Goal: Information Seeking & Learning: Learn about a topic

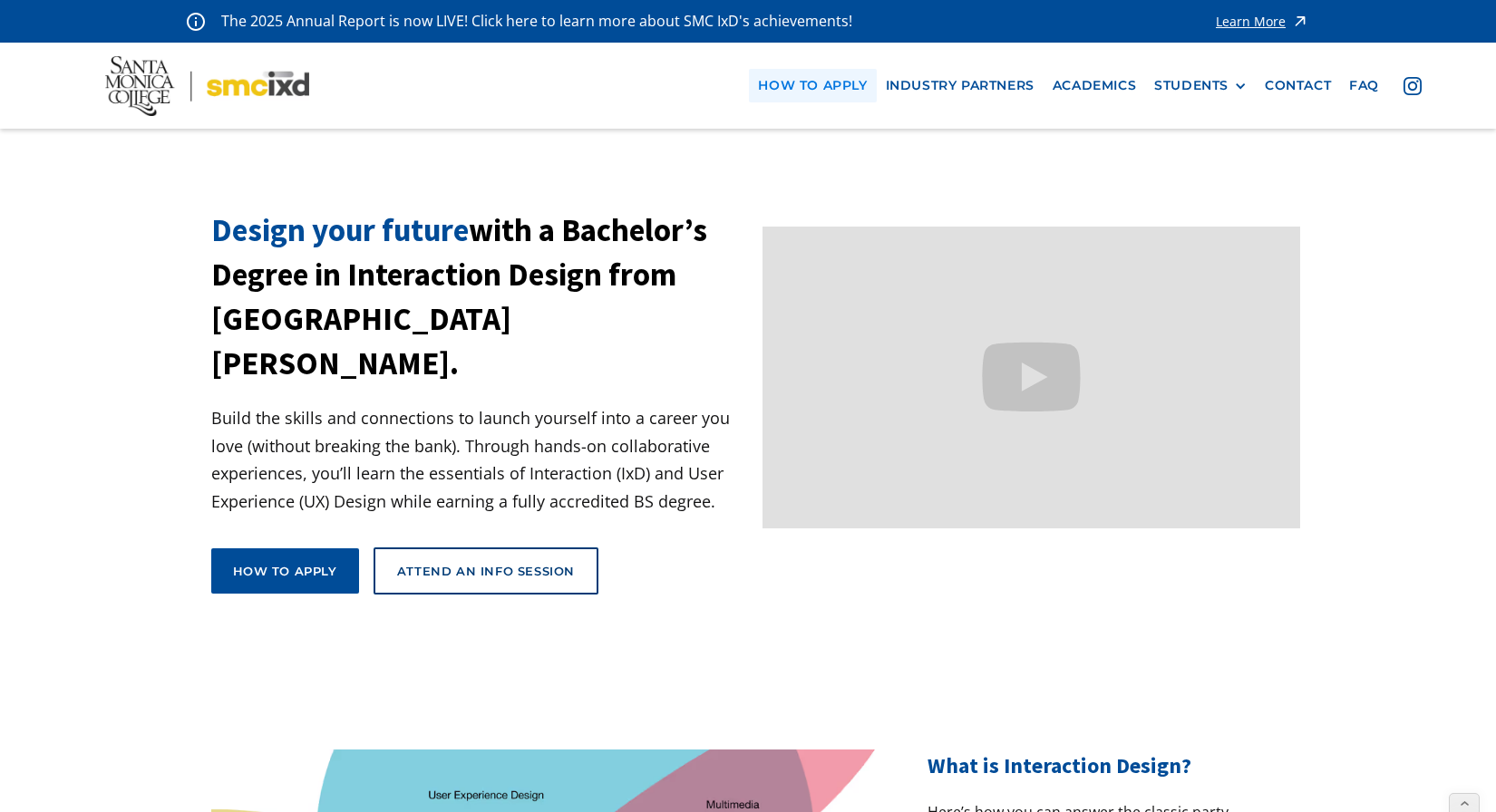
click at [812, 75] on link "how to apply" at bounding box center [812, 86] width 127 height 34
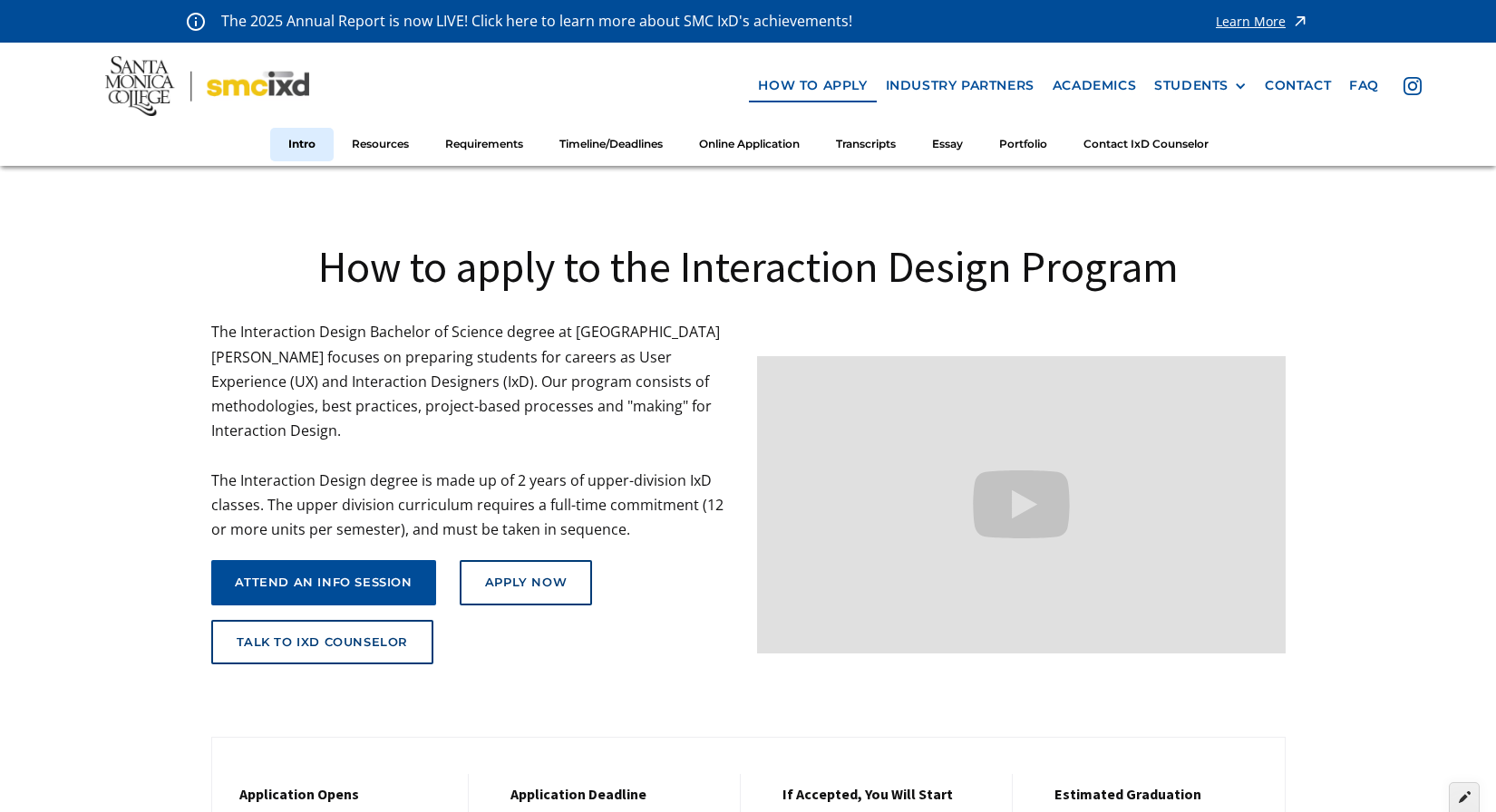
click at [1458, 807] on div at bounding box center [1464, 798] width 31 height 31
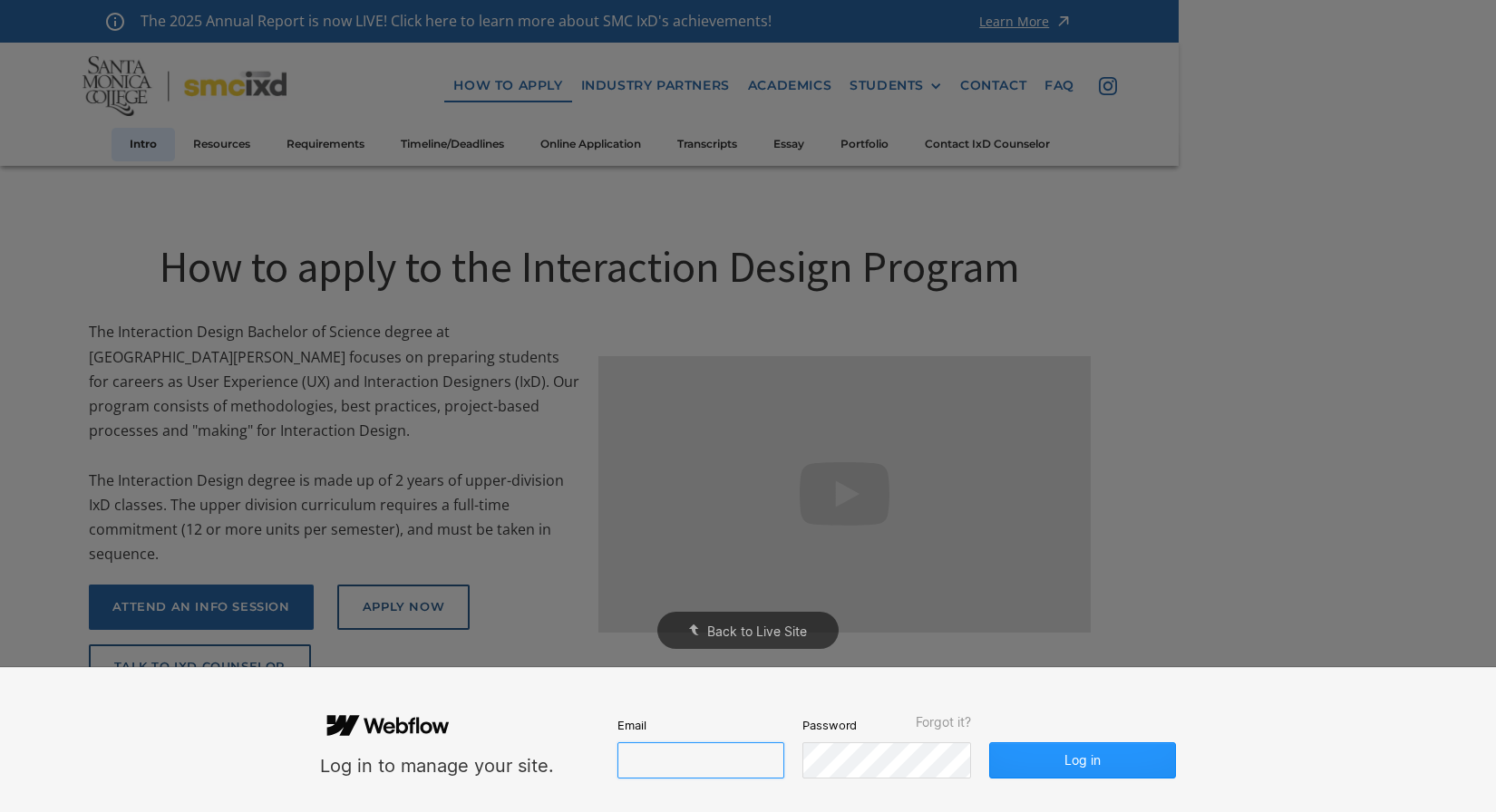
type input "[EMAIL_ADDRESS][DOMAIN_NAME]"
click at [1098, 757] on button "Log in" at bounding box center [1083, 760] width 187 height 37
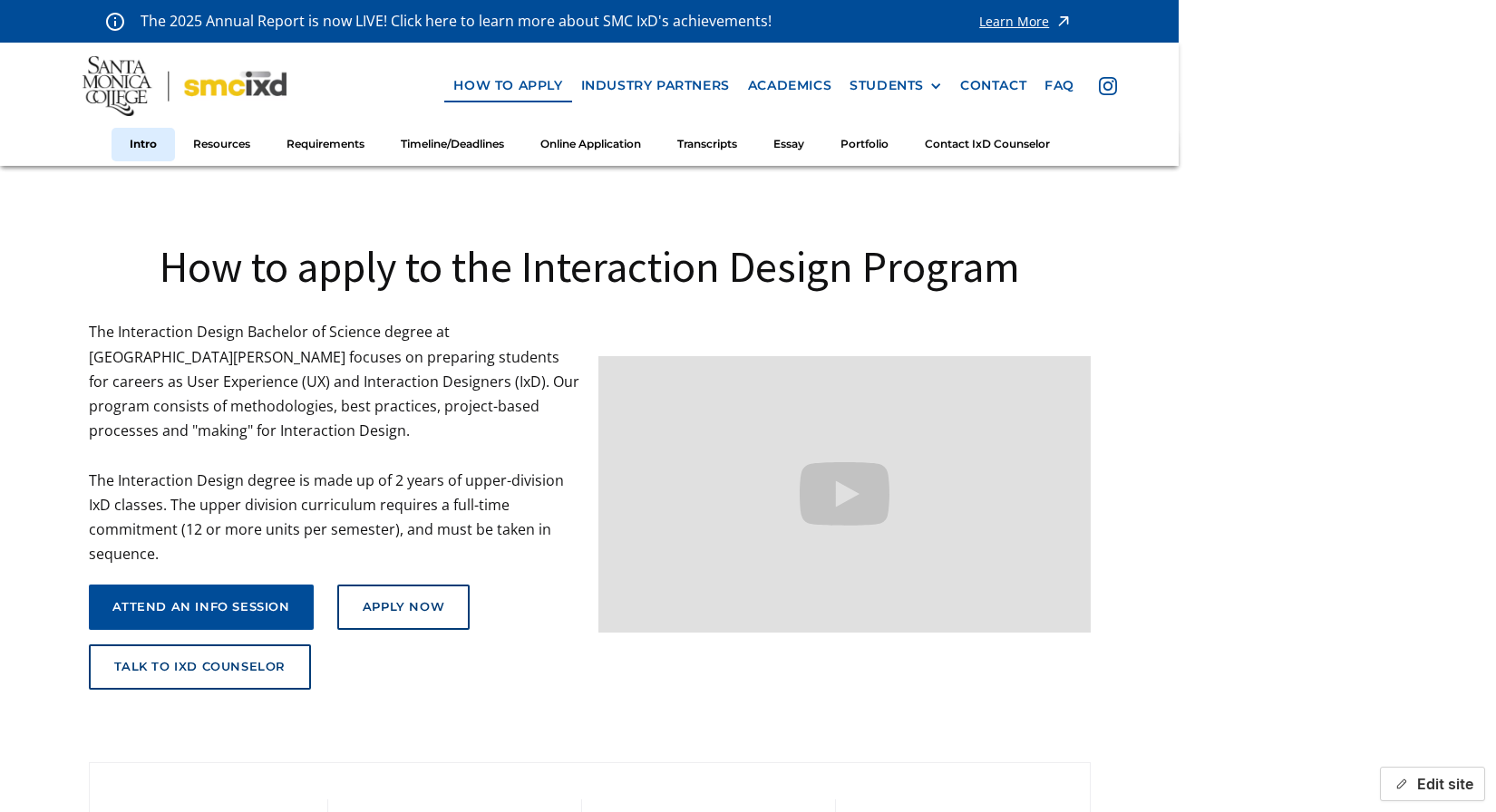
click at [1458, 784] on button "Edit site" at bounding box center [1432, 784] width 105 height 35
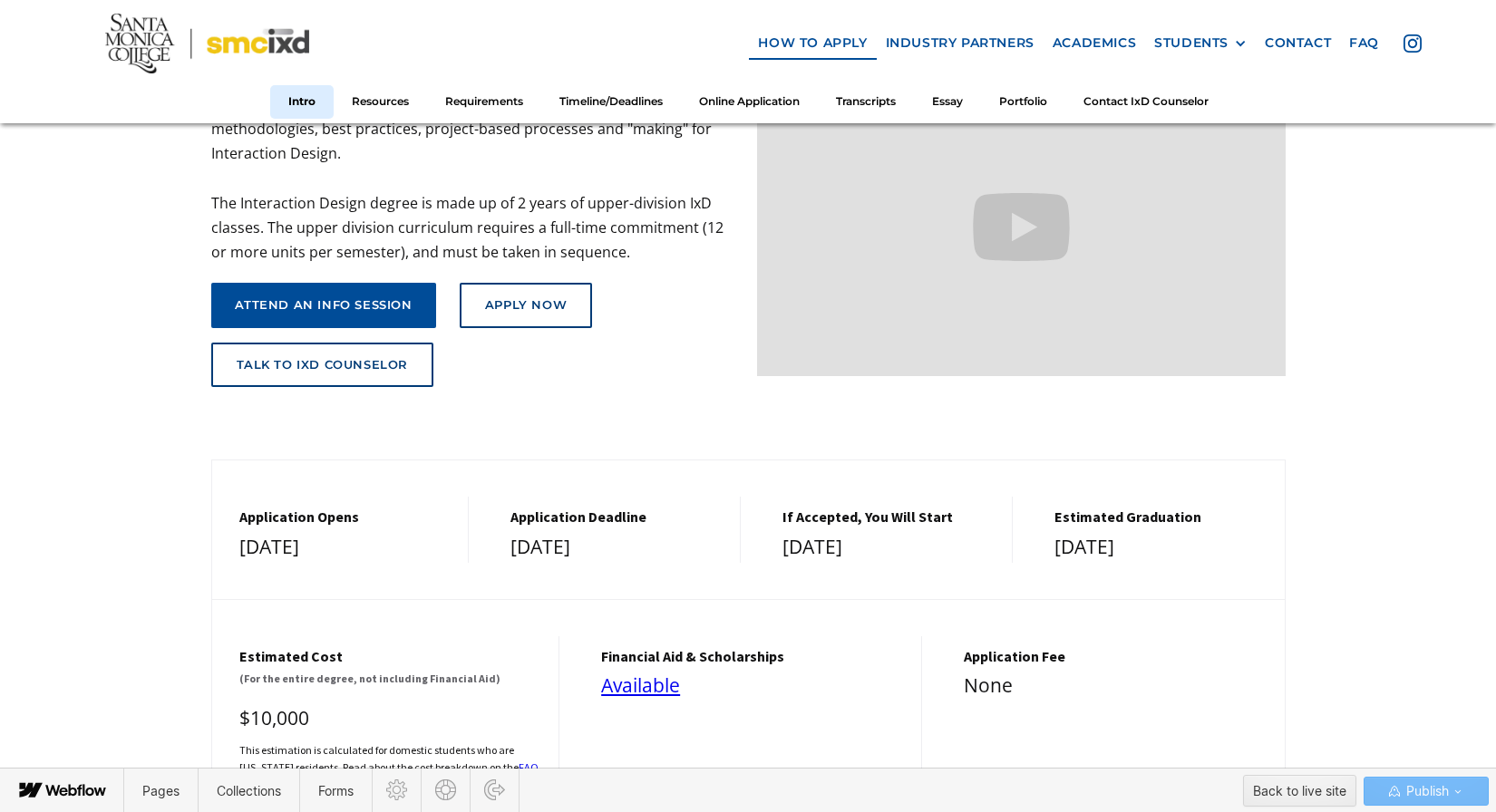
scroll to position [328, 0]
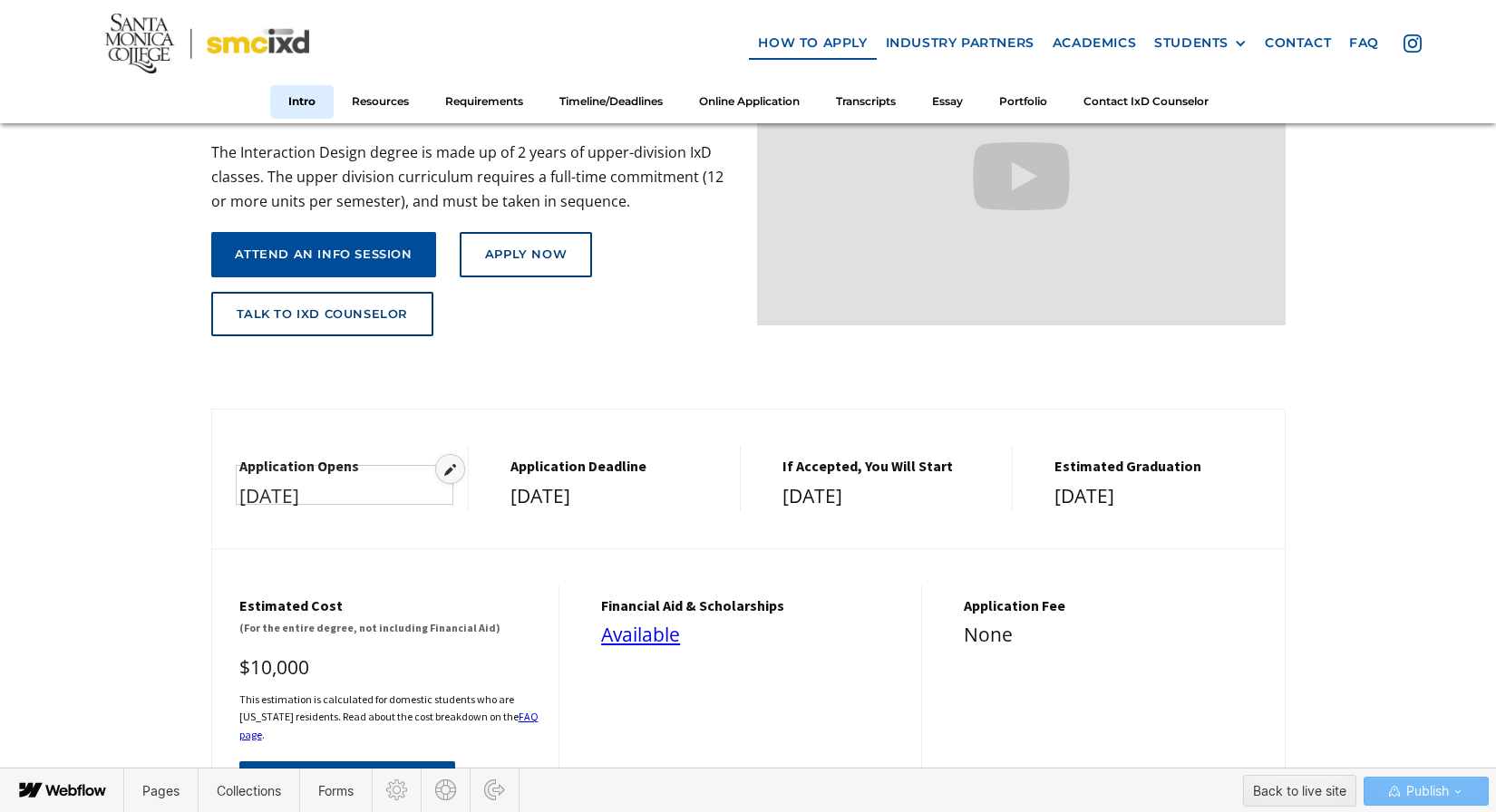
click at [452, 468] on icon at bounding box center [450, 469] width 12 height 12
click at [655, 484] on div "[DATE]" at bounding box center [616, 497] width 212 height 33
click at [895, 483] on div "[DATE]" at bounding box center [888, 497] width 212 height 33
click at [1140, 483] on div "[DATE]" at bounding box center [1159, 497] width 212 height 33
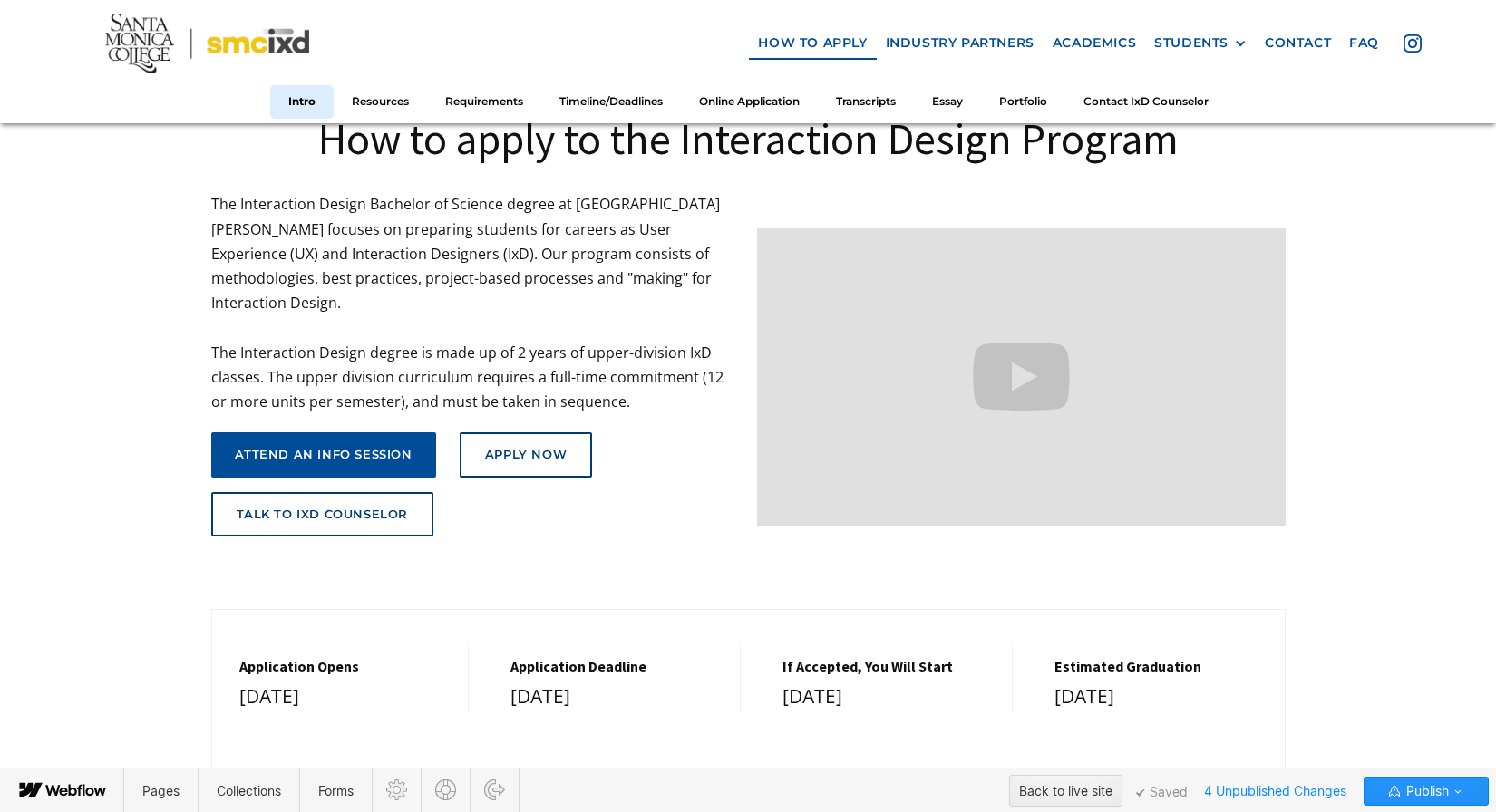
scroll to position [145, 0]
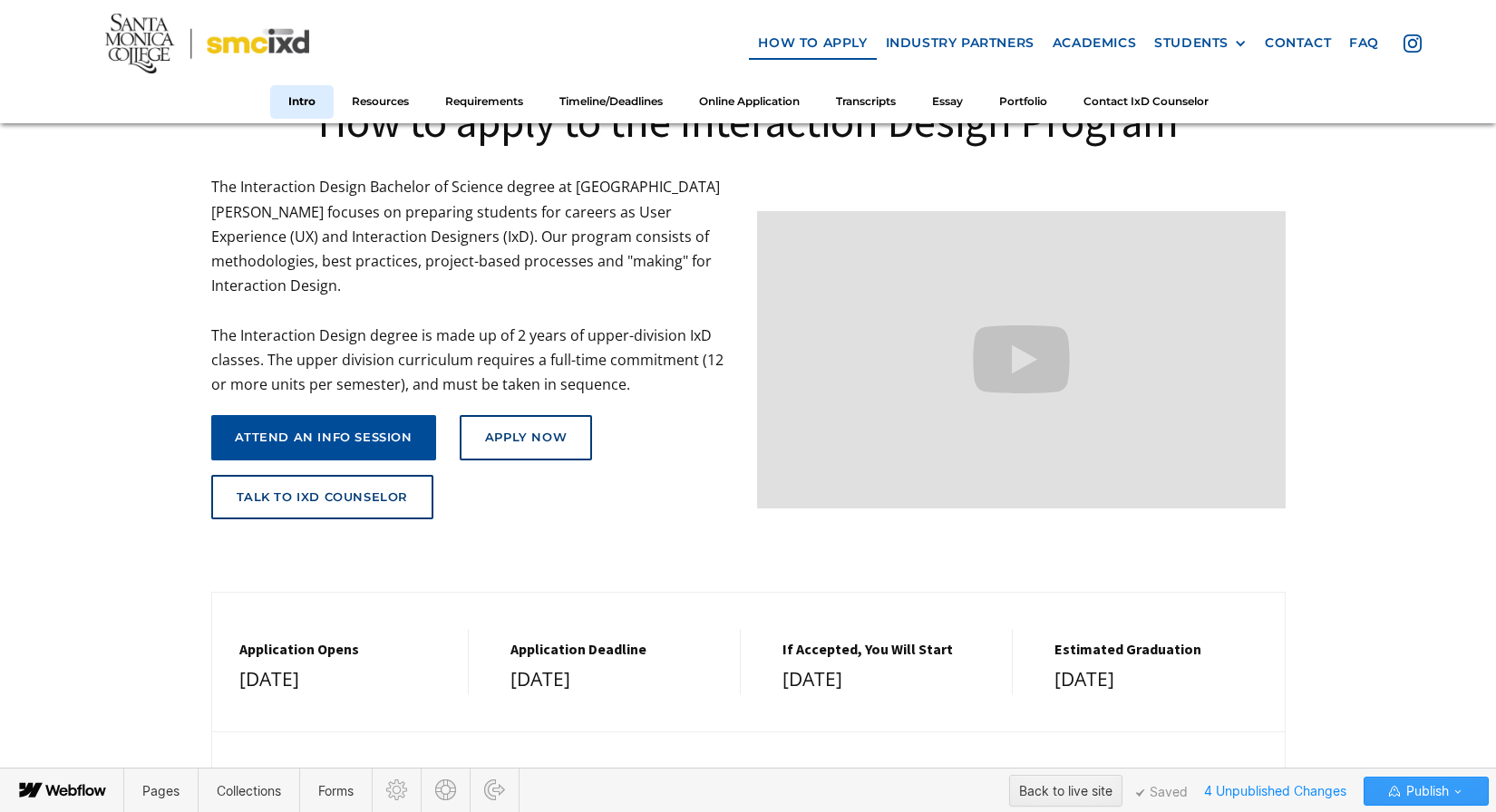
click at [1453, 787] on icon "button" at bounding box center [1457, 791] width 14 height 14
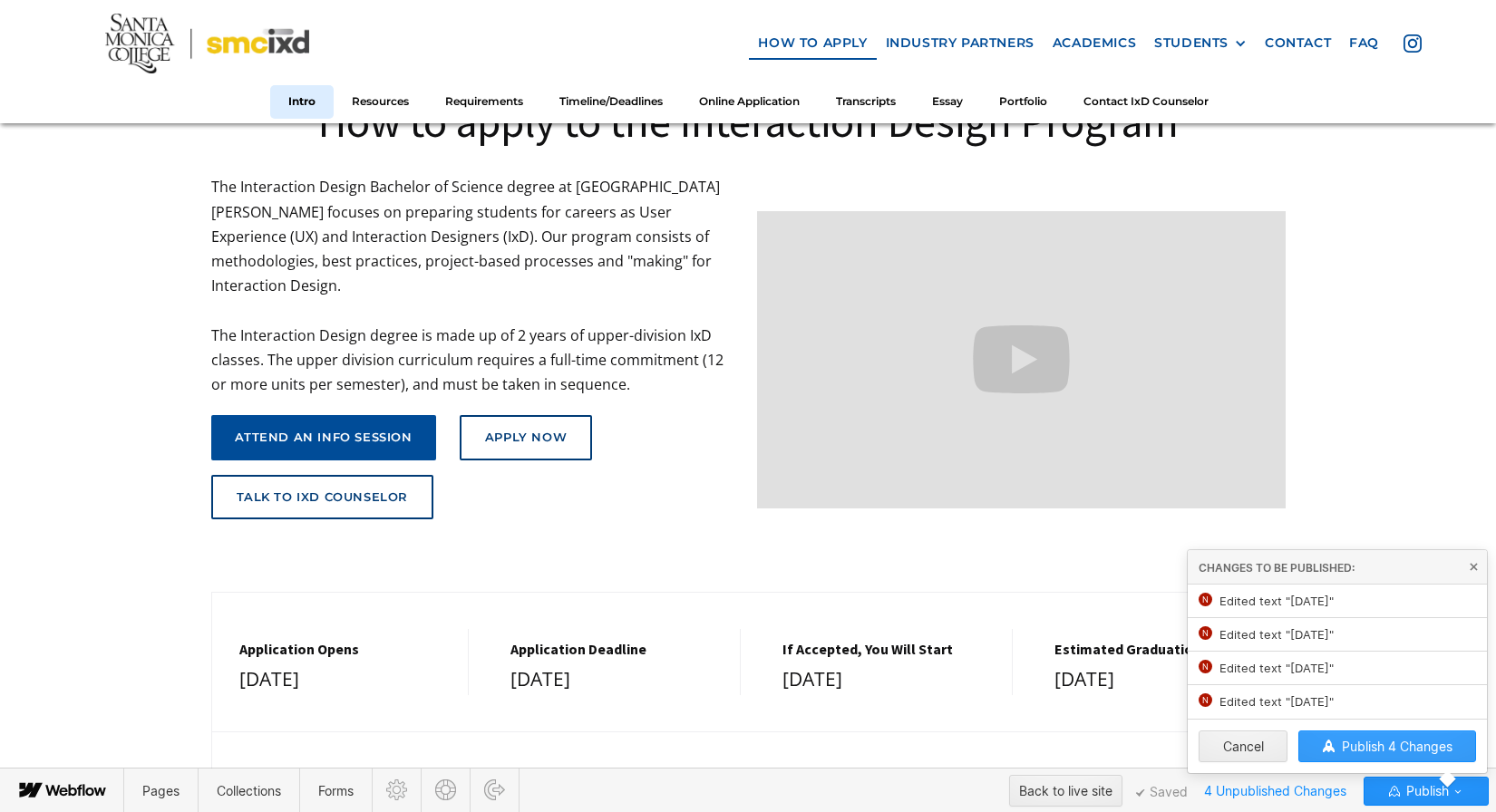
click at [1415, 751] on span "Publish 4 Changes" at bounding box center [1396, 746] width 111 height 15
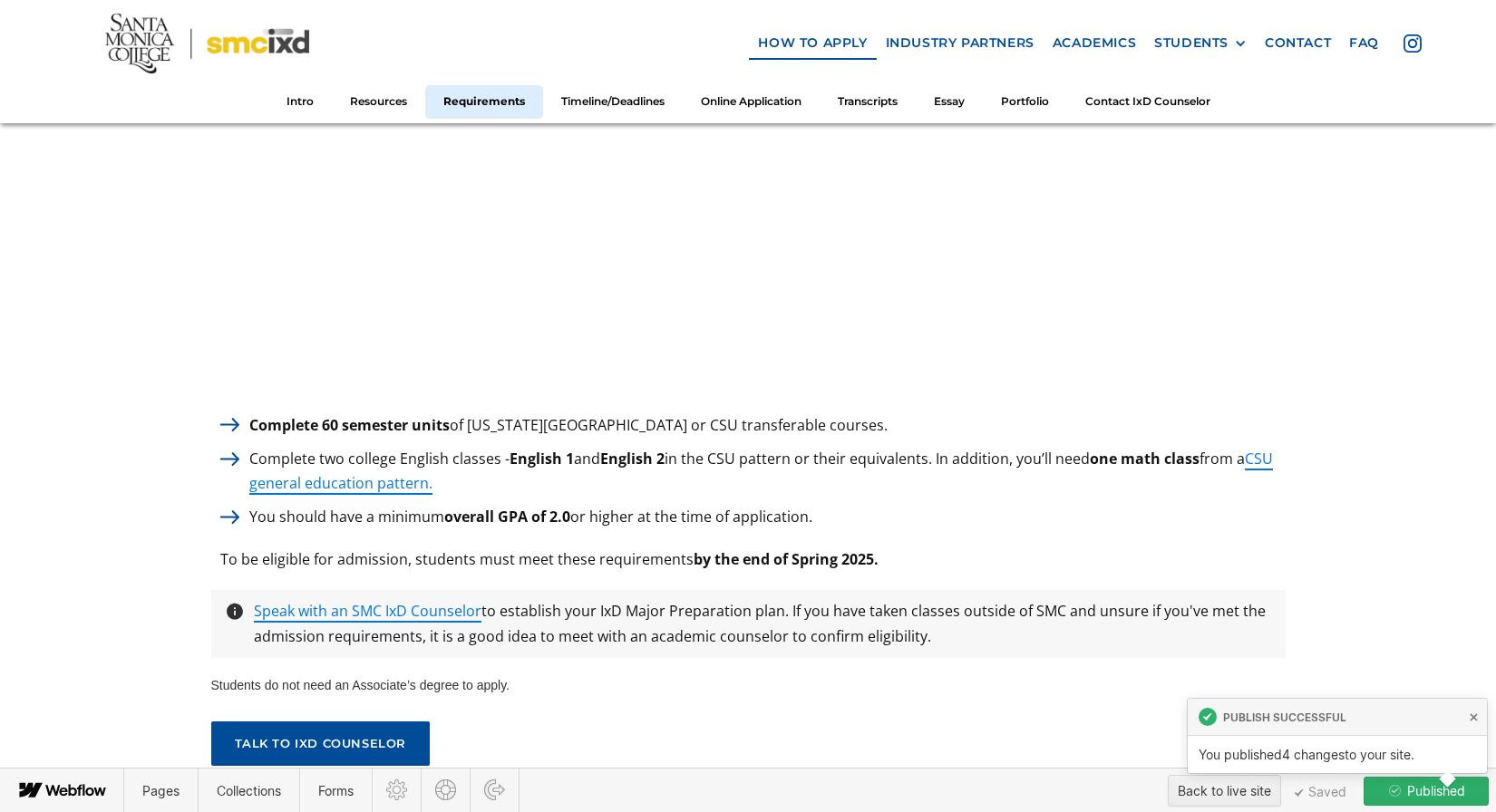
scroll to position [2430, 0]
click at [867, 552] on strong "by the end of Spring 2025." at bounding box center [785, 557] width 185 height 20
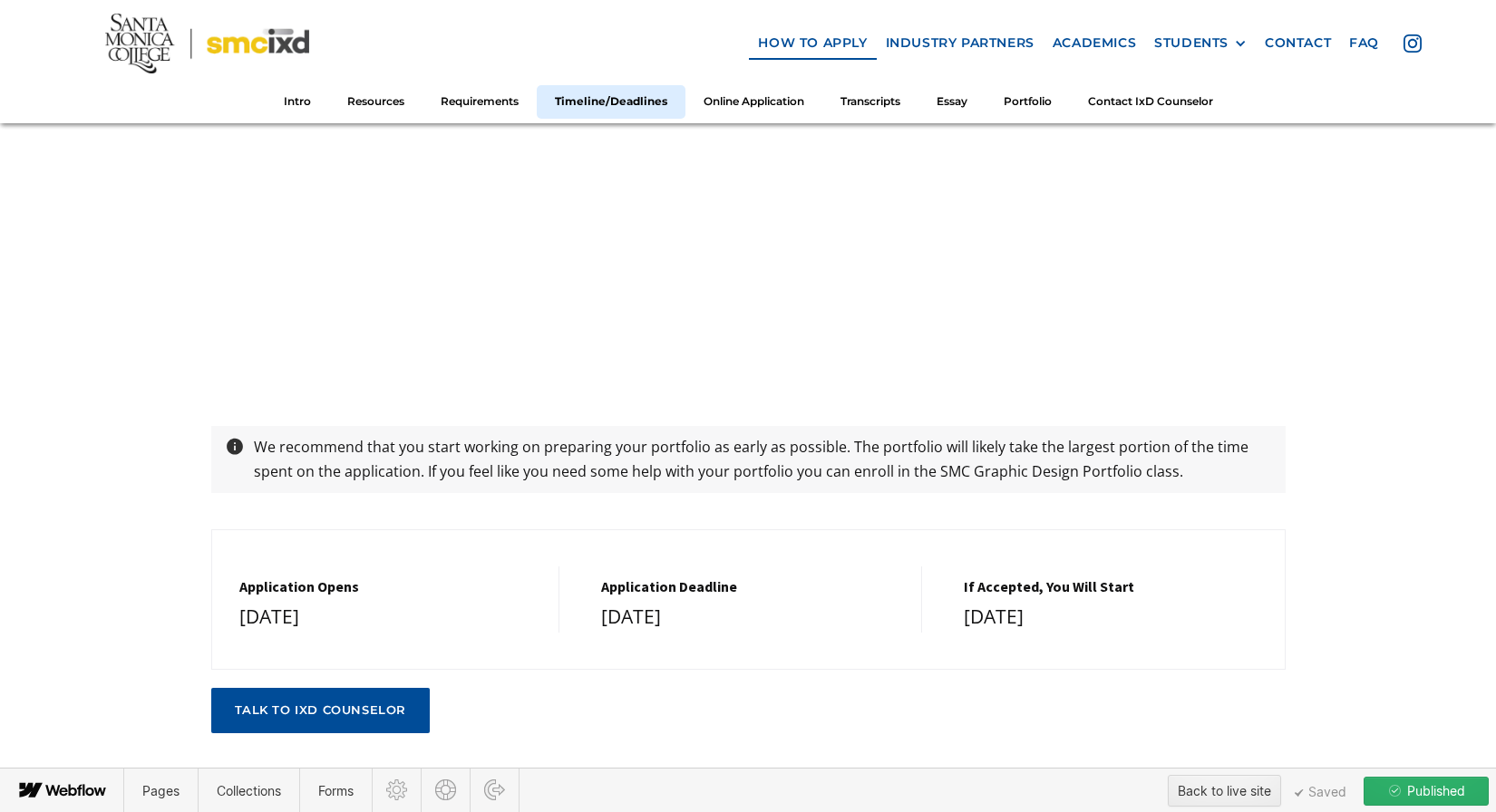
scroll to position [3536, 0]
click at [399, 606] on div "[DATE]" at bounding box center [390, 616] width 302 height 33
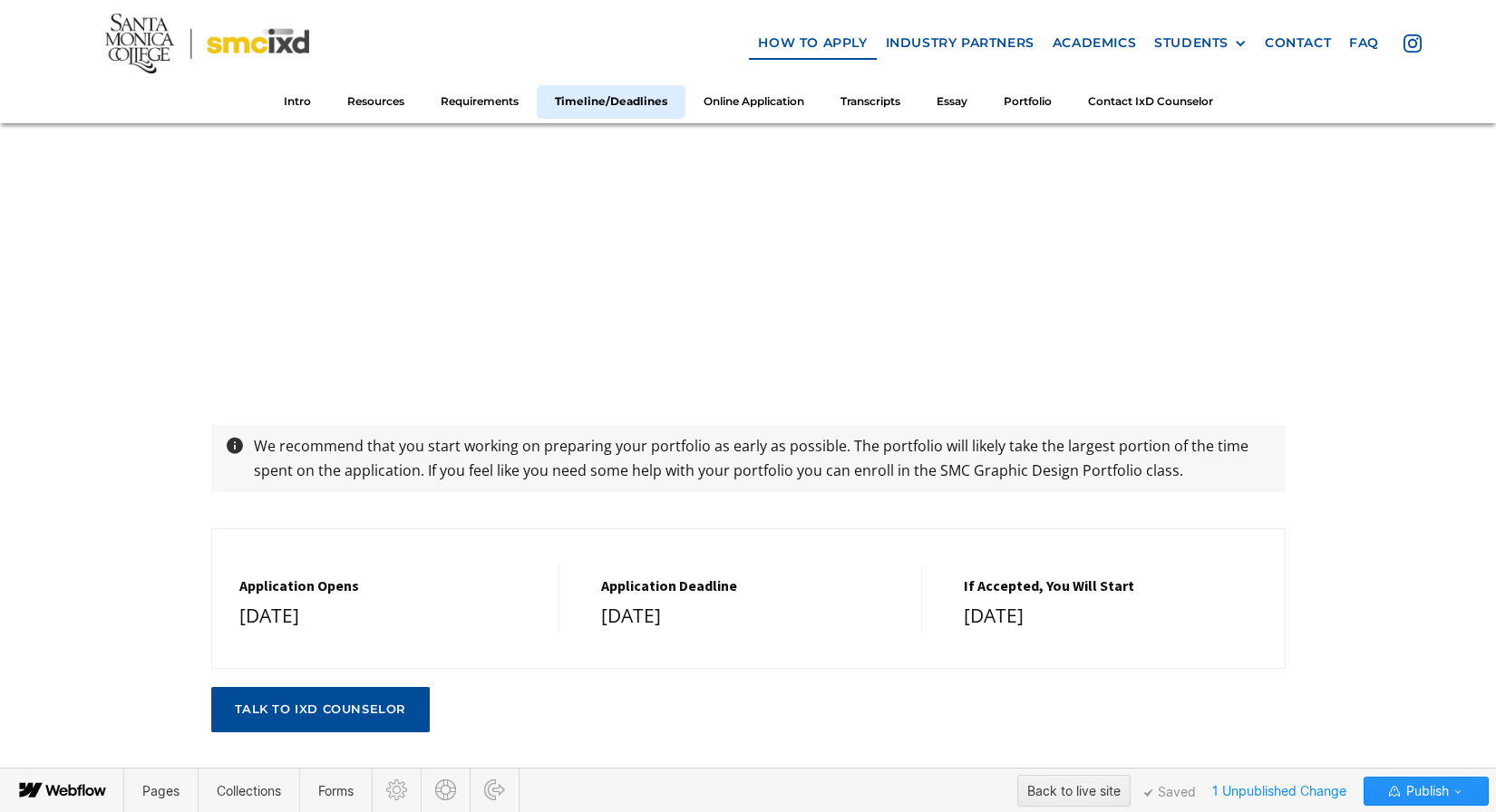
click at [726, 601] on div "[DATE]" at bounding box center [752, 616] width 302 height 33
click at [1073, 605] on div "[DATE]" at bounding box center [1114, 616] width 303 height 33
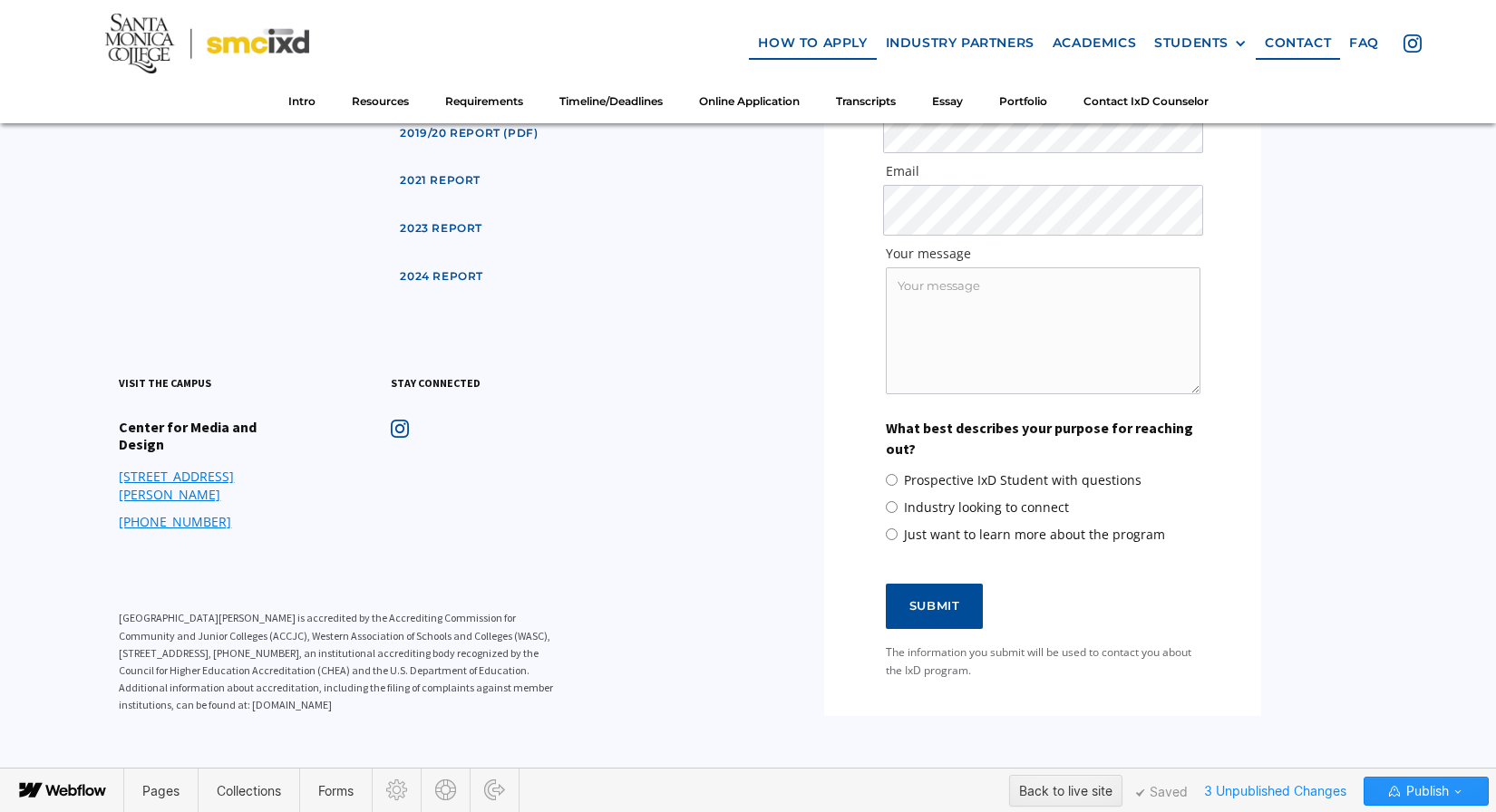
scroll to position [10941, 0]
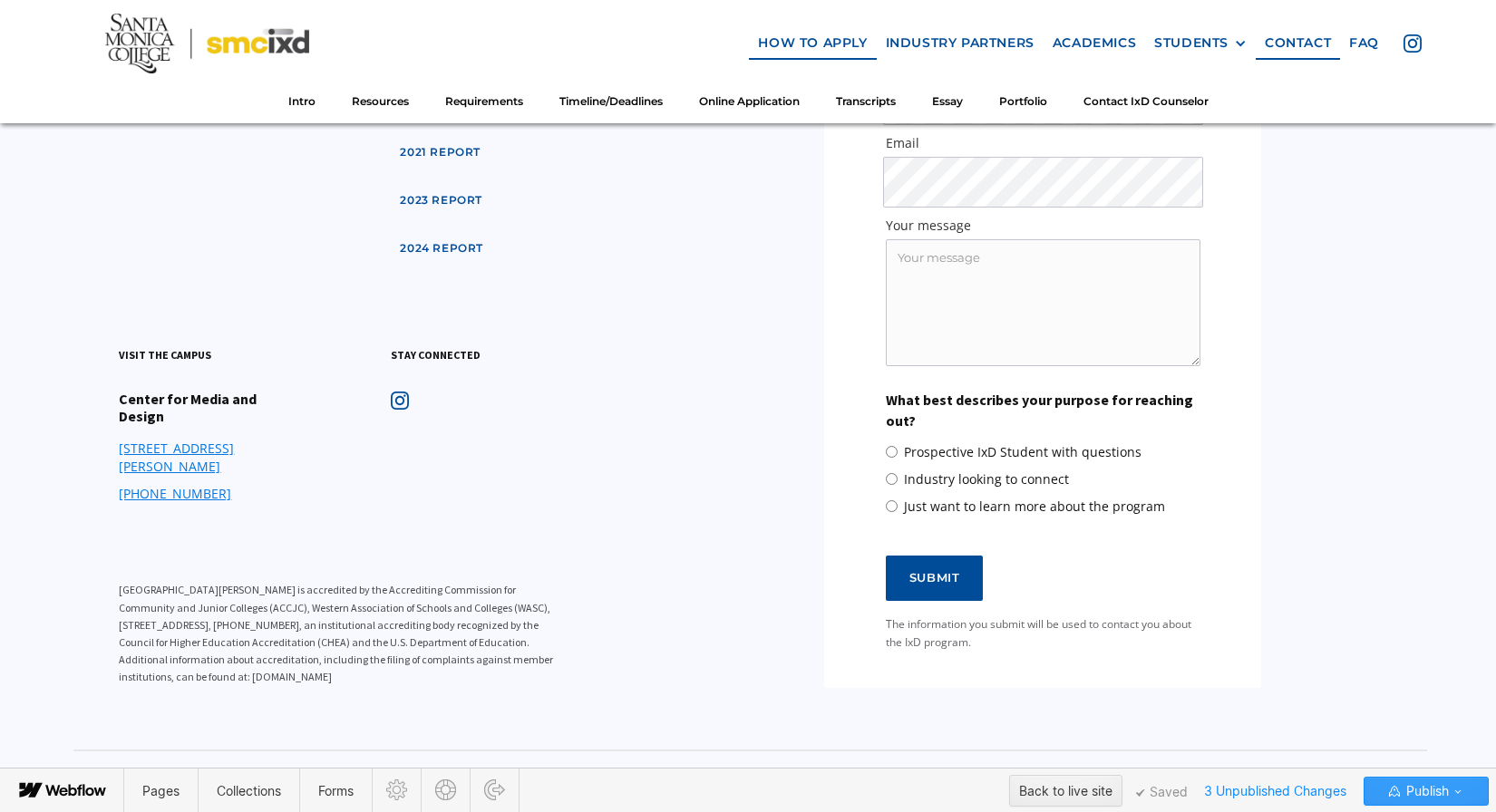
click at [1415, 790] on span "Publish" at bounding box center [1425, 791] width 46 height 27
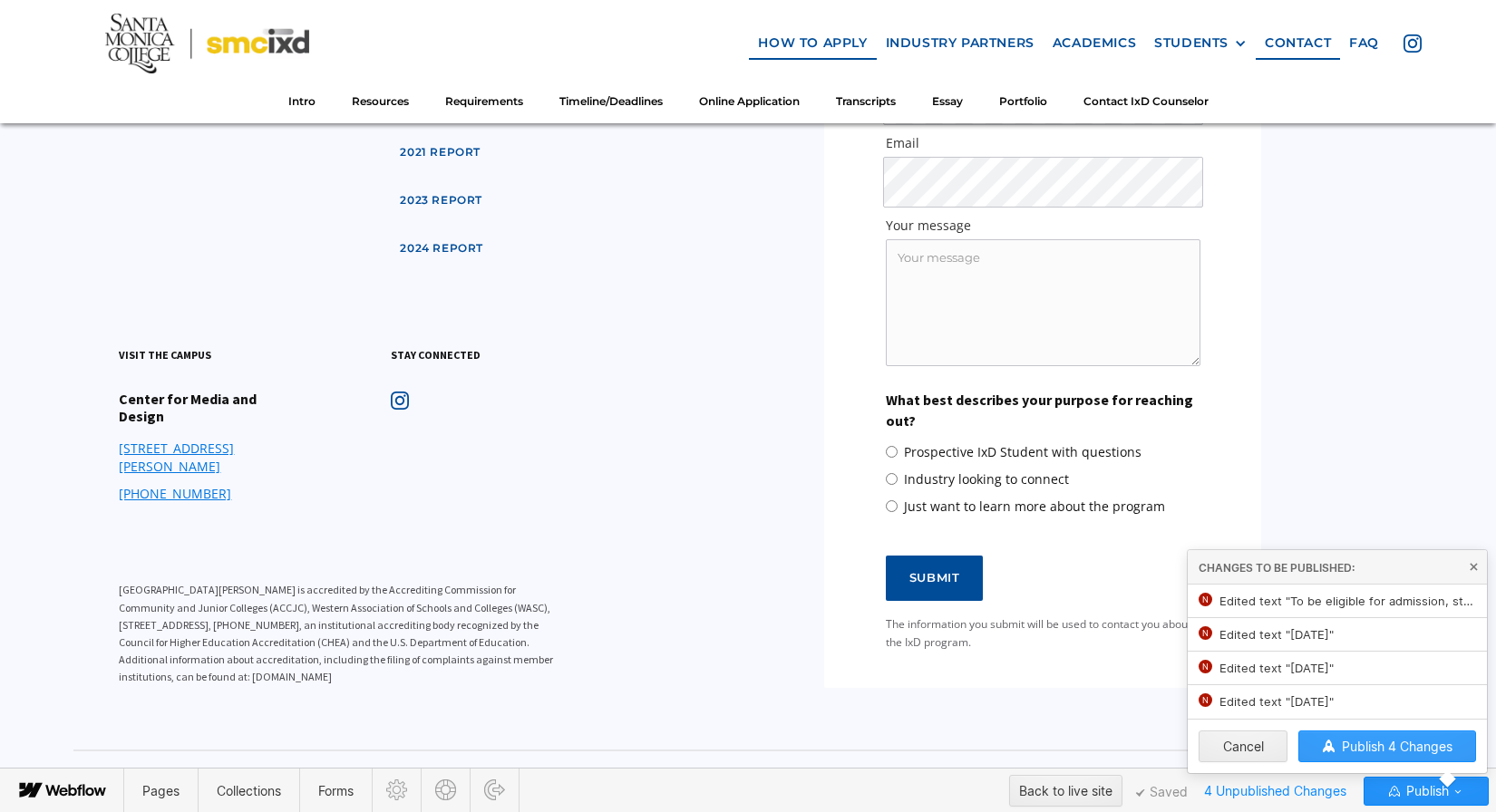
click at [1409, 752] on span "Publish 4 Changes" at bounding box center [1396, 746] width 111 height 15
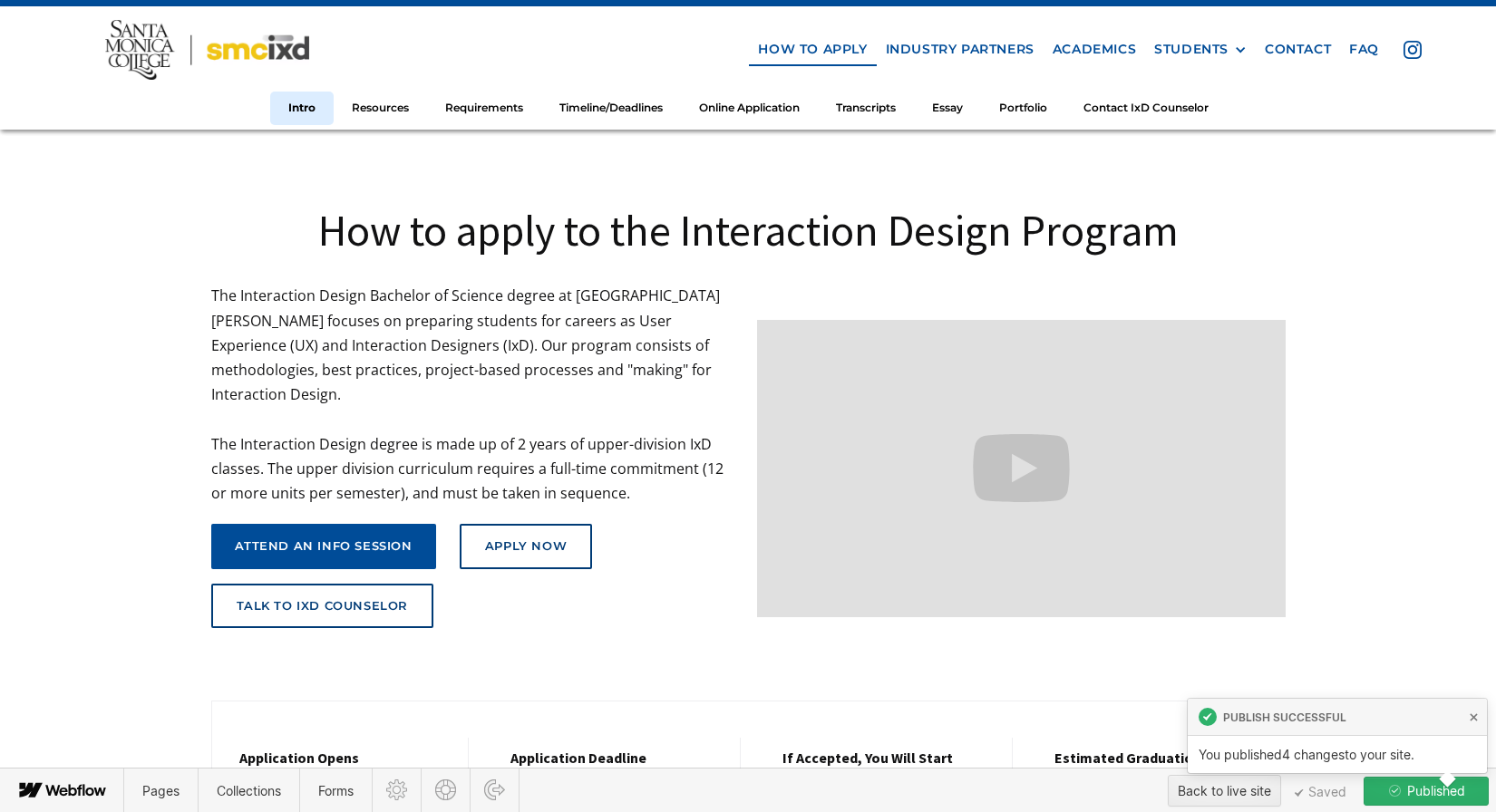
scroll to position [0, 0]
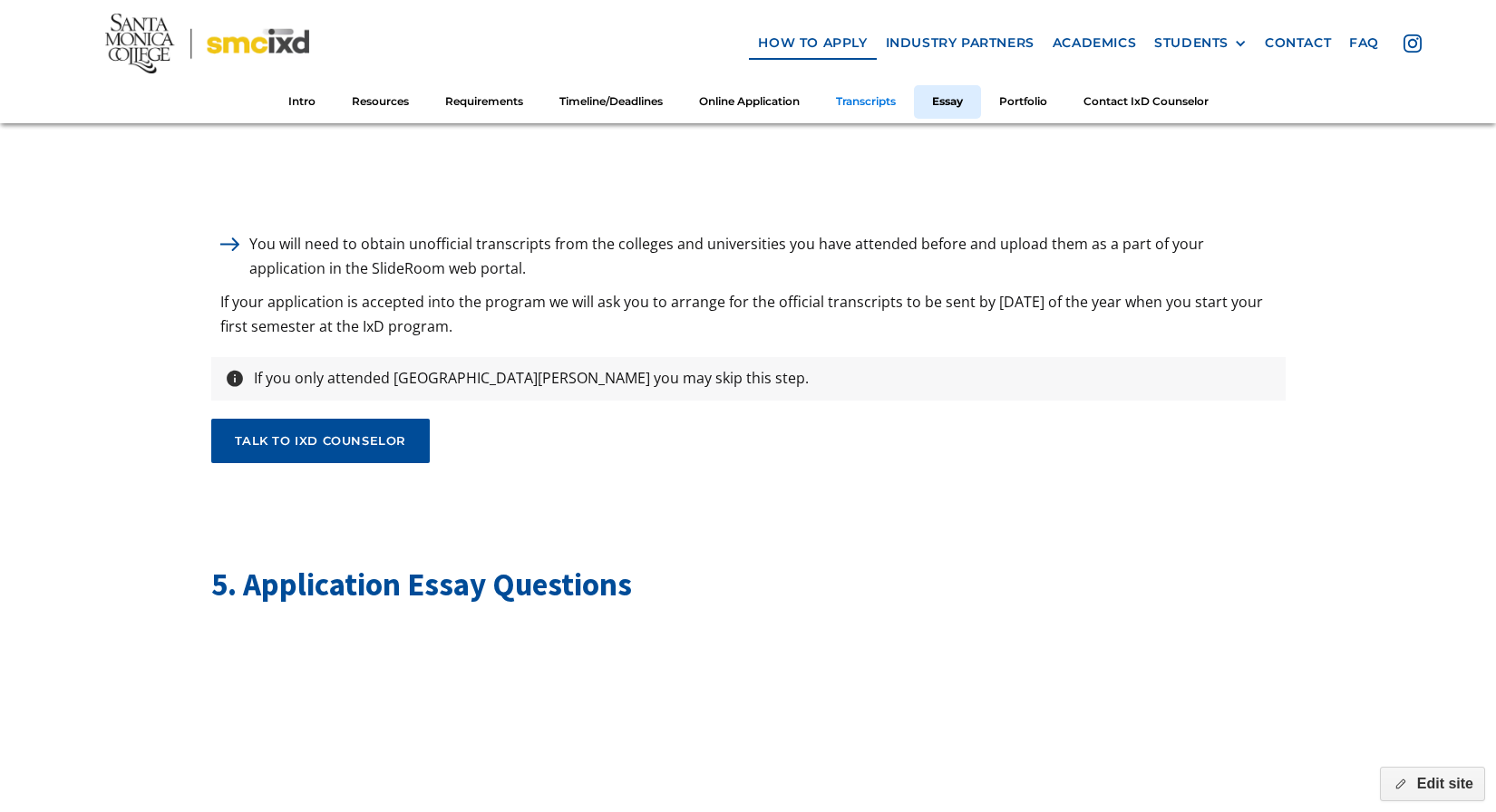
scroll to position [5693, 0]
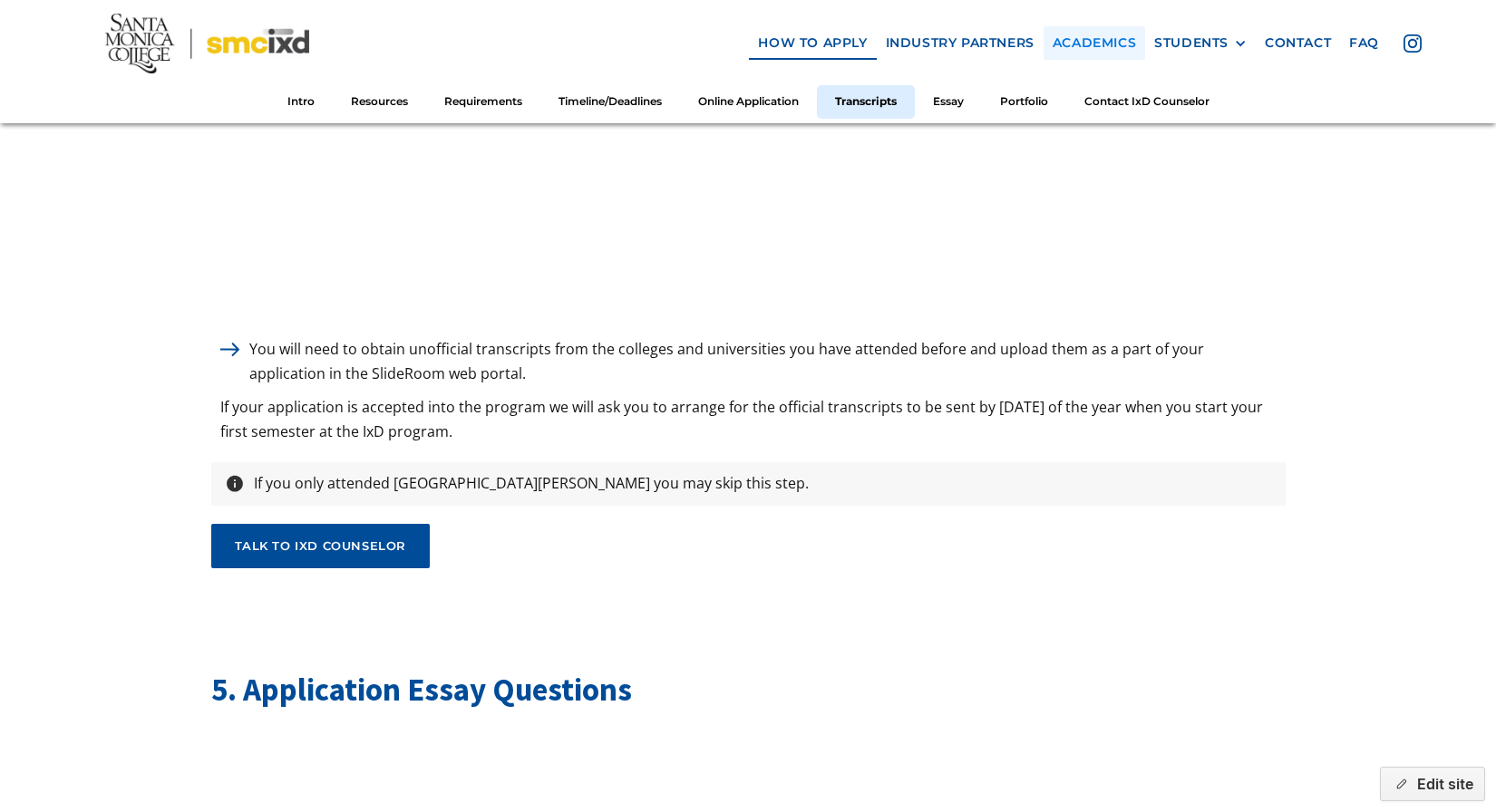
click at [1086, 43] on link "Academics" at bounding box center [1094, 42] width 102 height 34
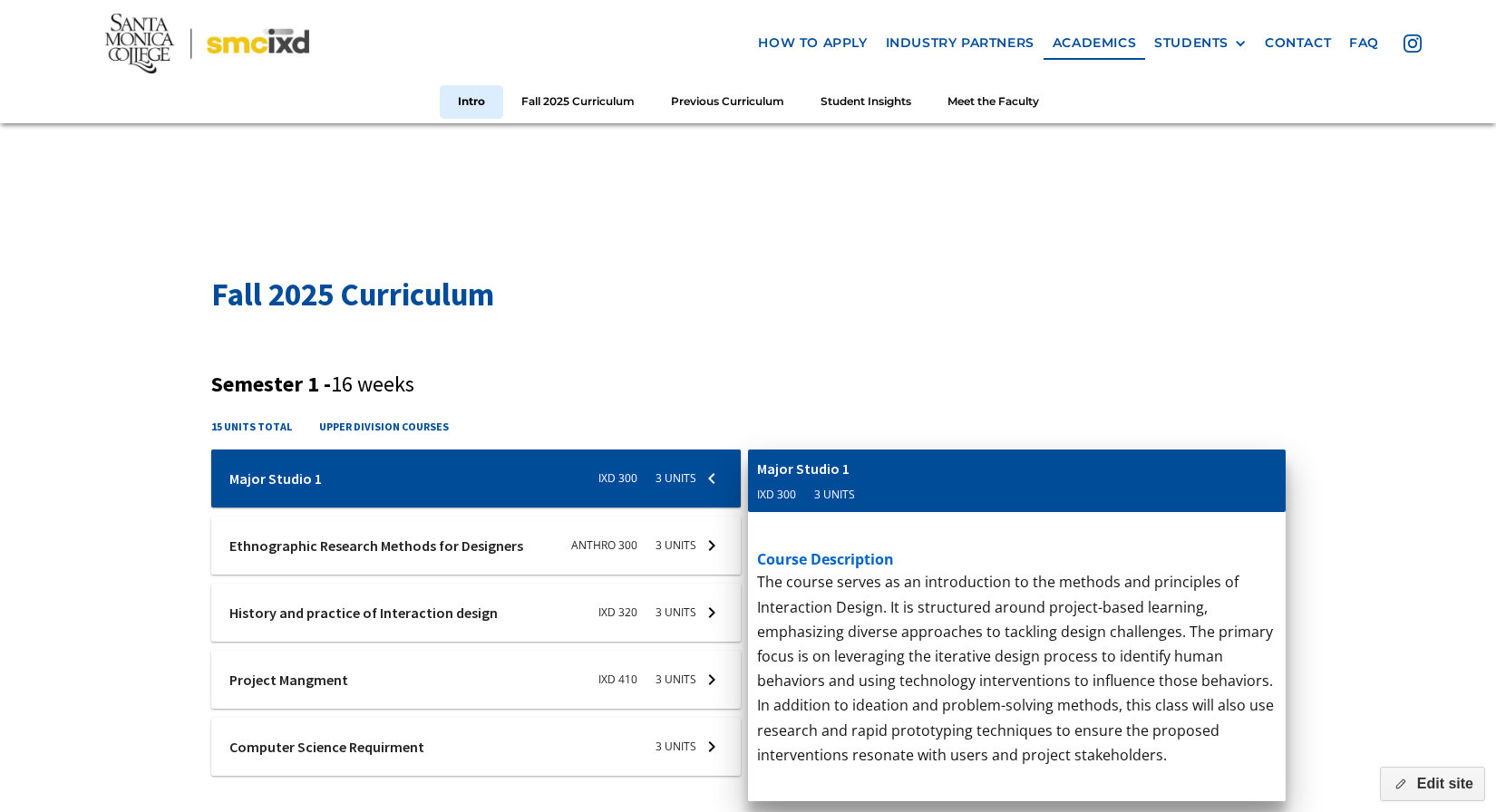
scroll to position [653, 0]
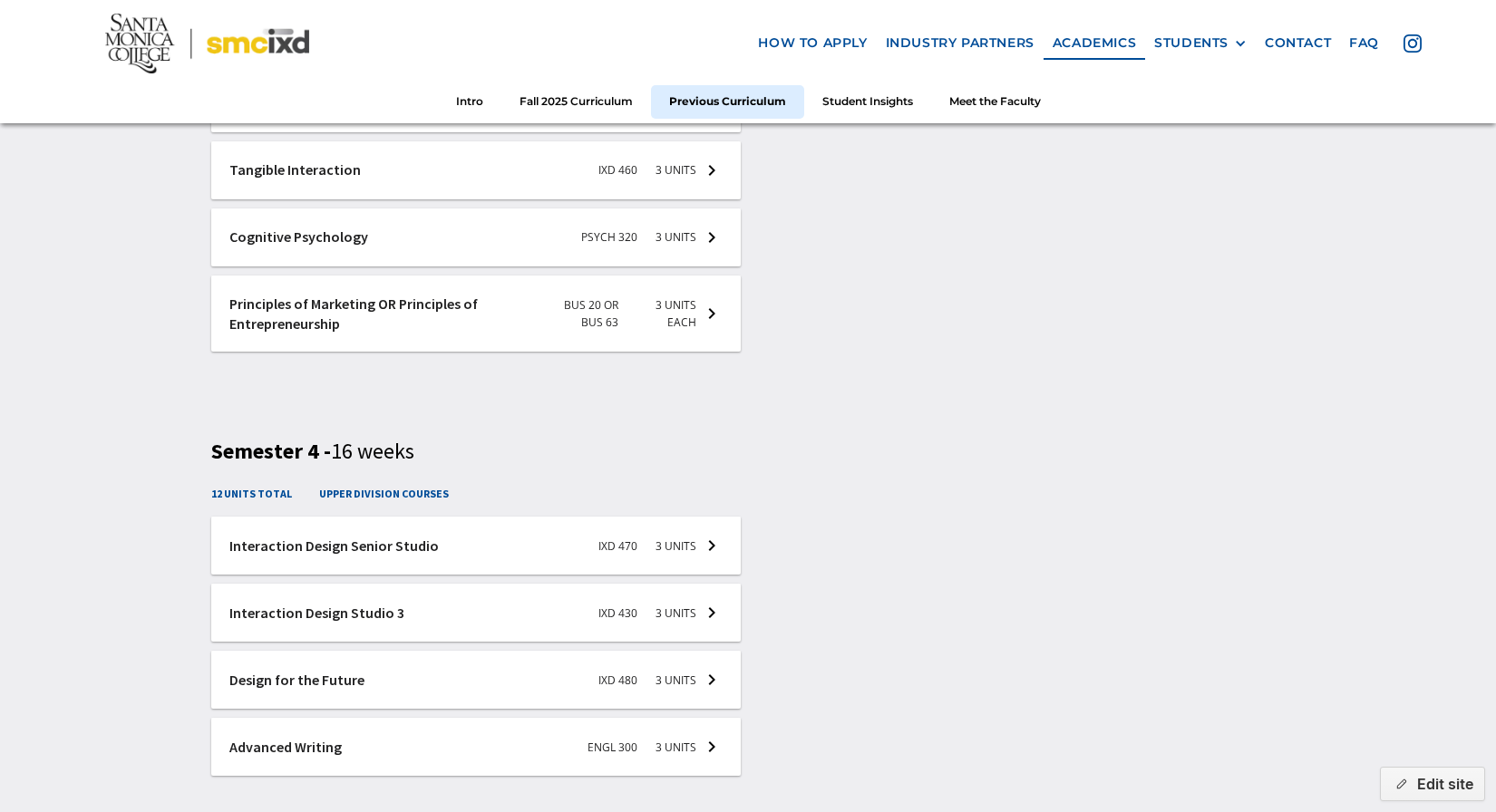
scroll to position [3814, 0]
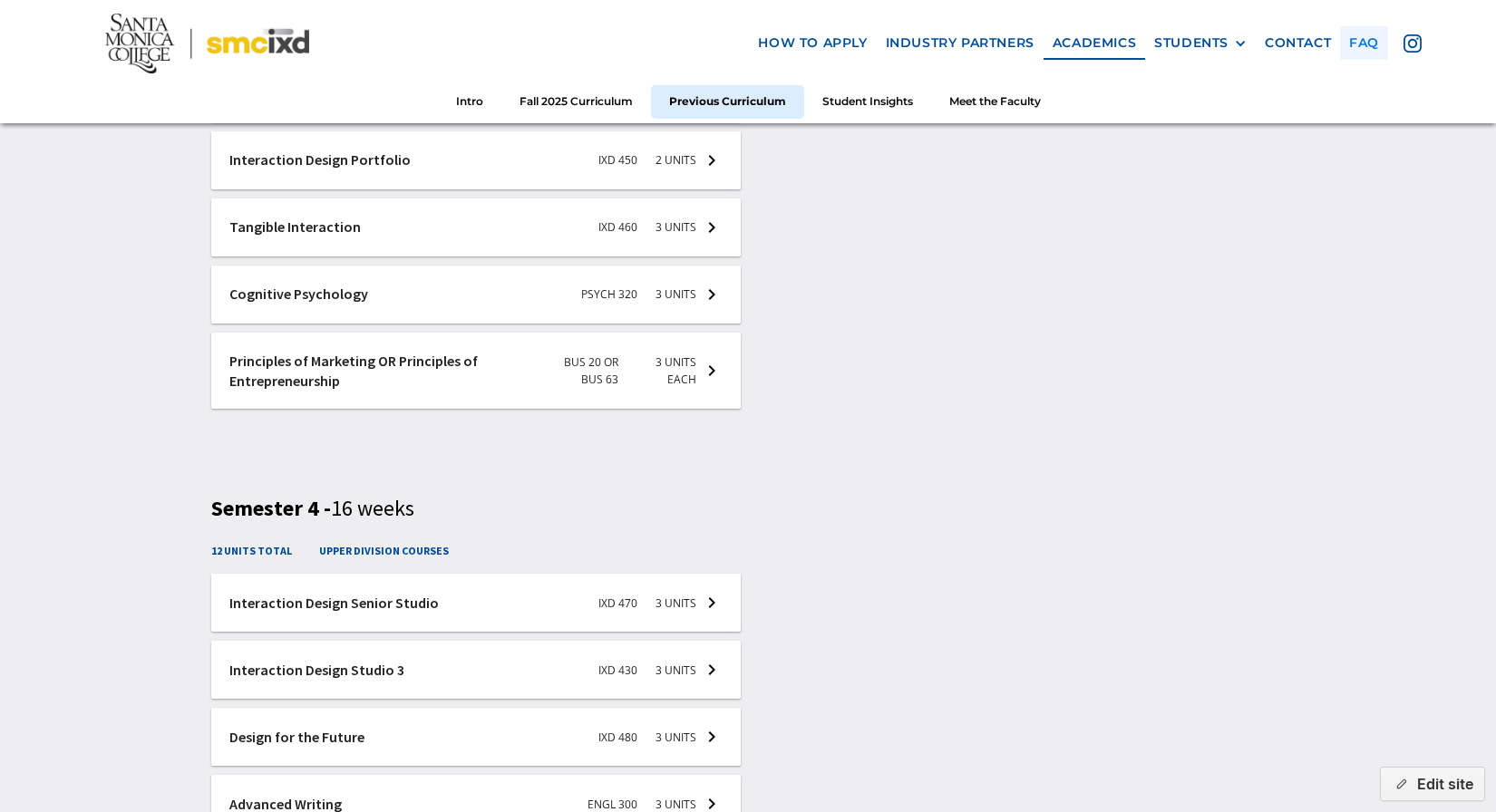
click at [1359, 49] on link "faq" at bounding box center [1363, 42] width 48 height 34
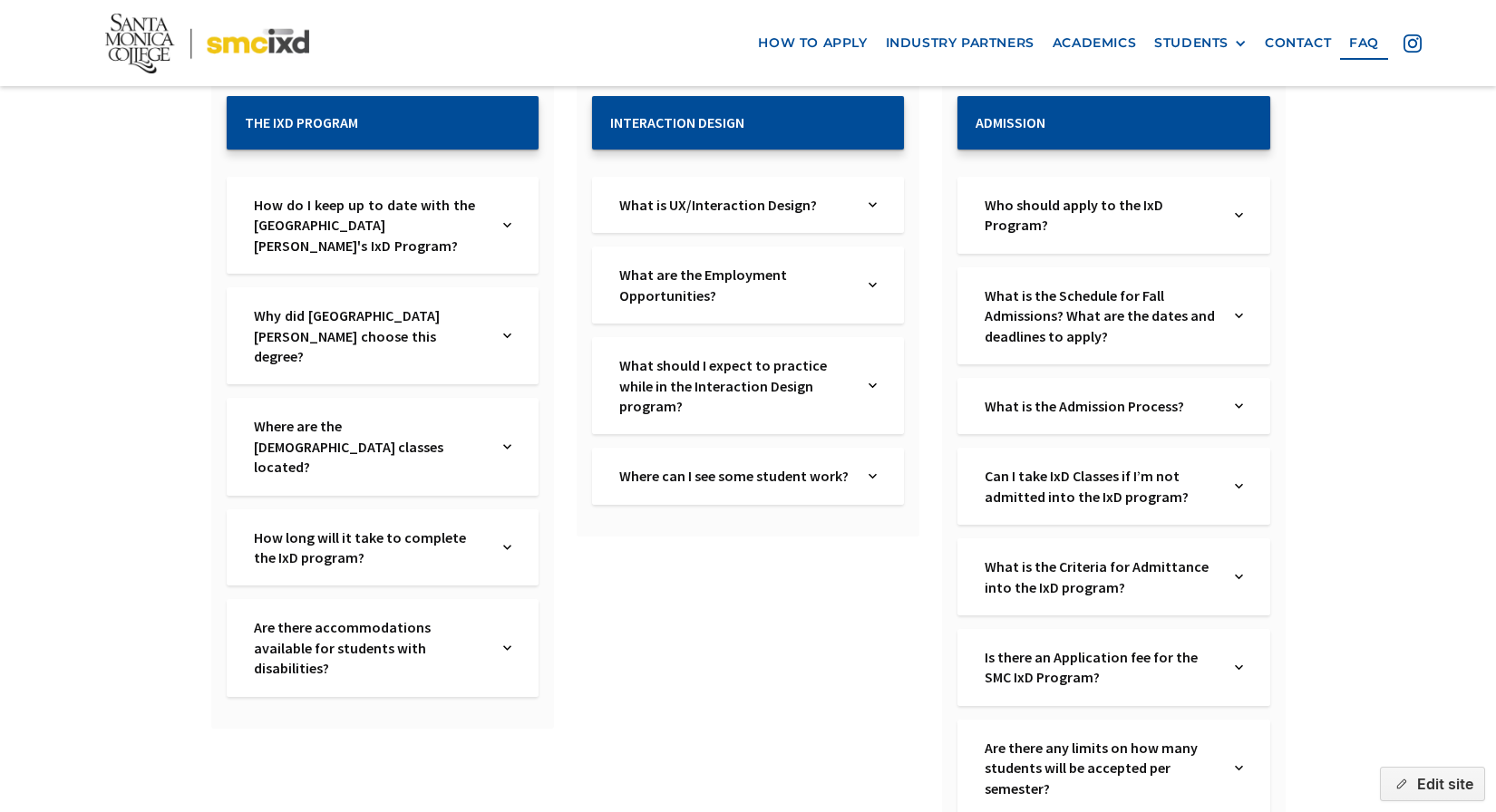
scroll to position [460, 0]
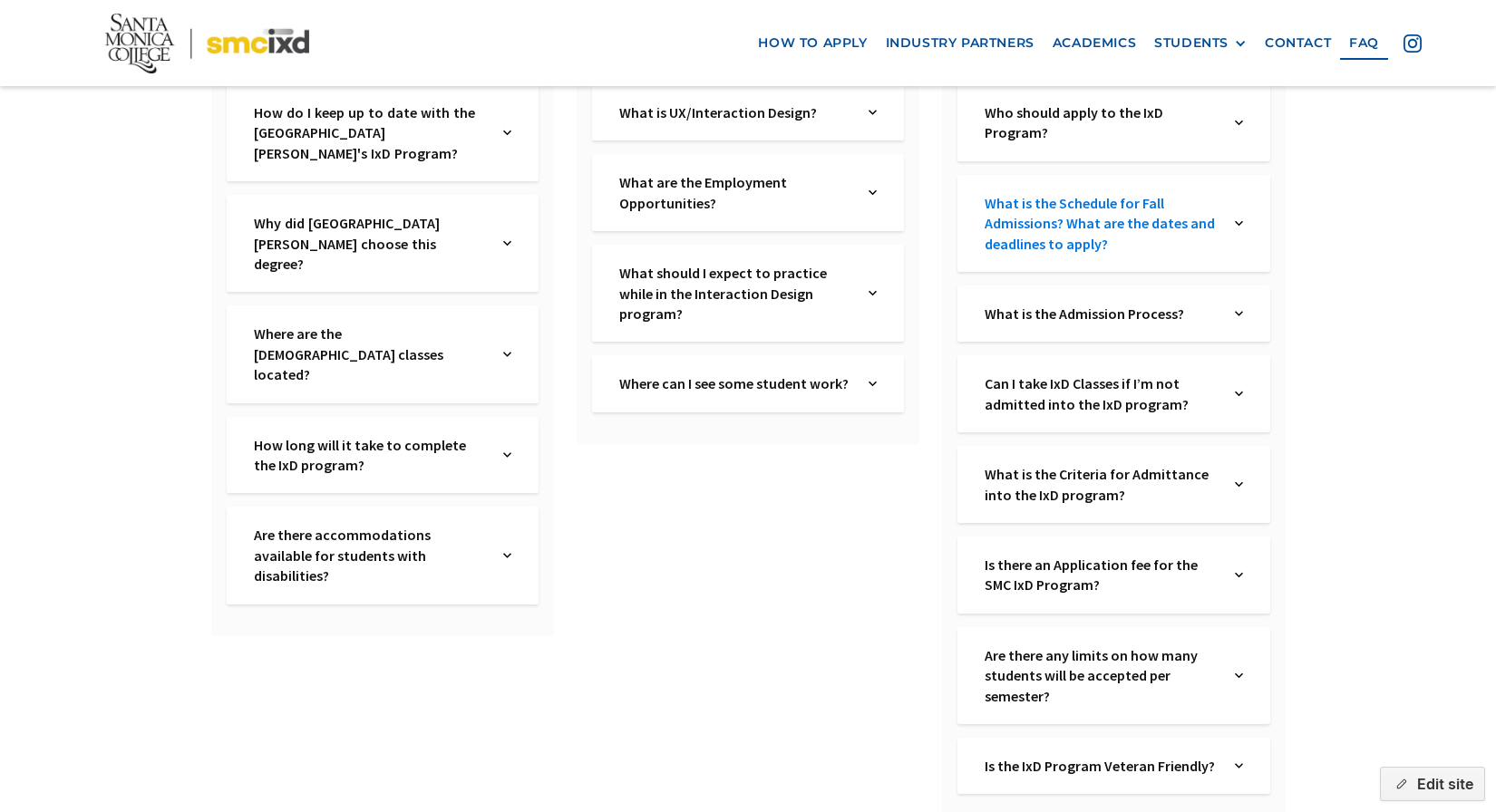
click at [1166, 234] on link "What is the Schedule for Fall Admissions? What are the dates and deadlines to a…" at bounding box center [1100, 223] width 232 height 61
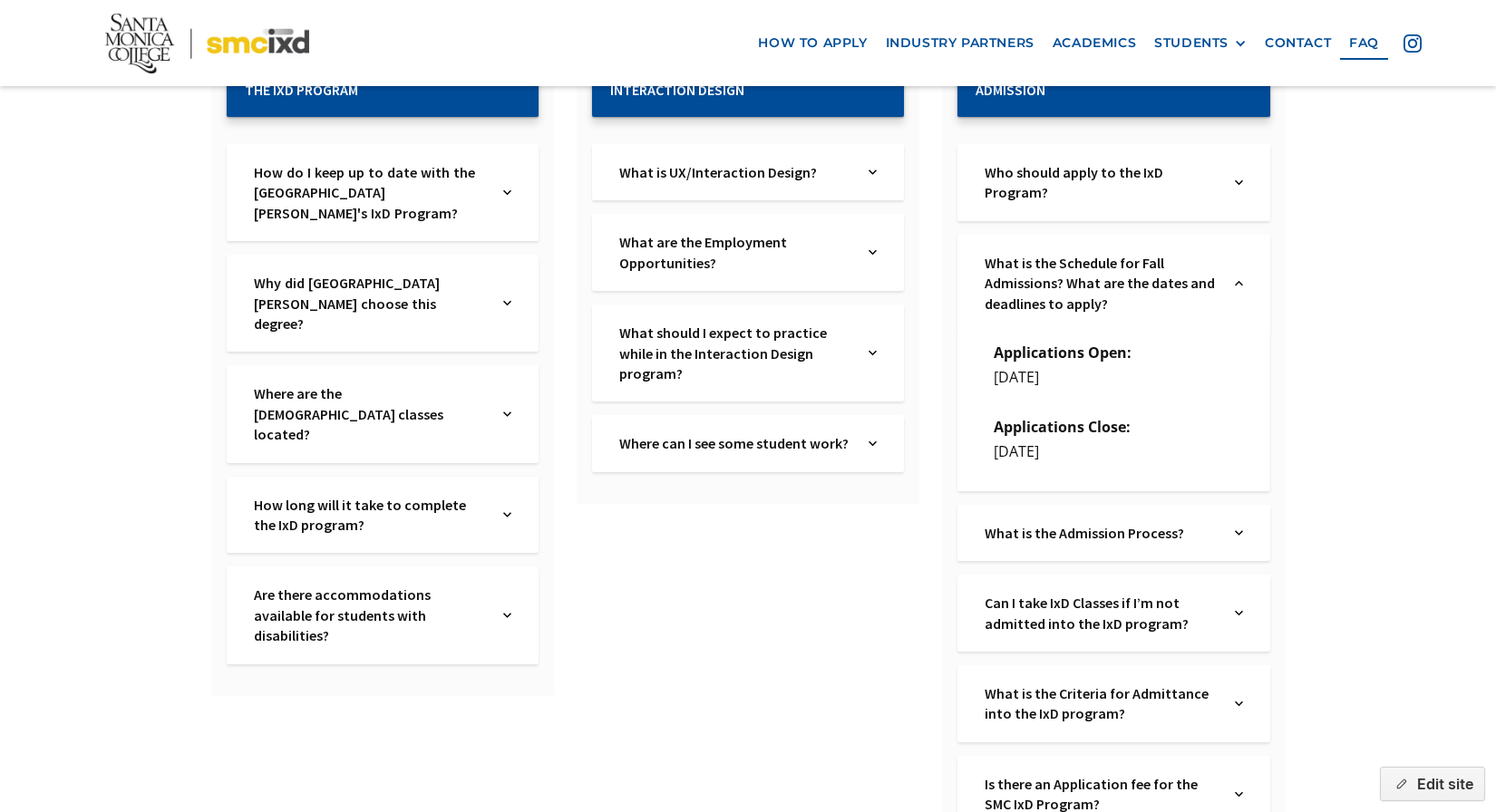
scroll to position [161, 0]
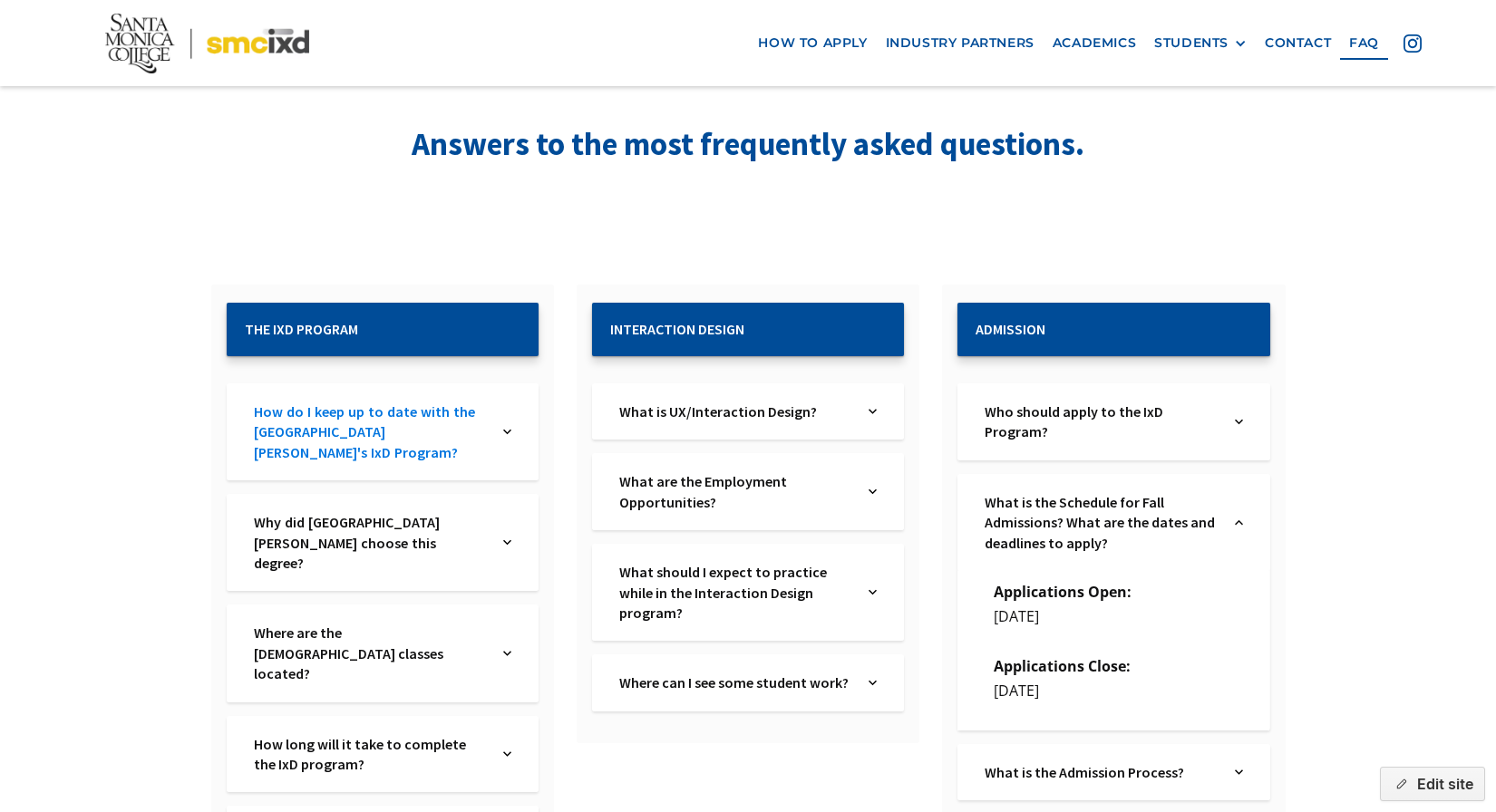
click at [484, 431] on link "How do I keep up to date with the Santa Monica College's IxD Program?" at bounding box center [369, 431] width 232 height 61
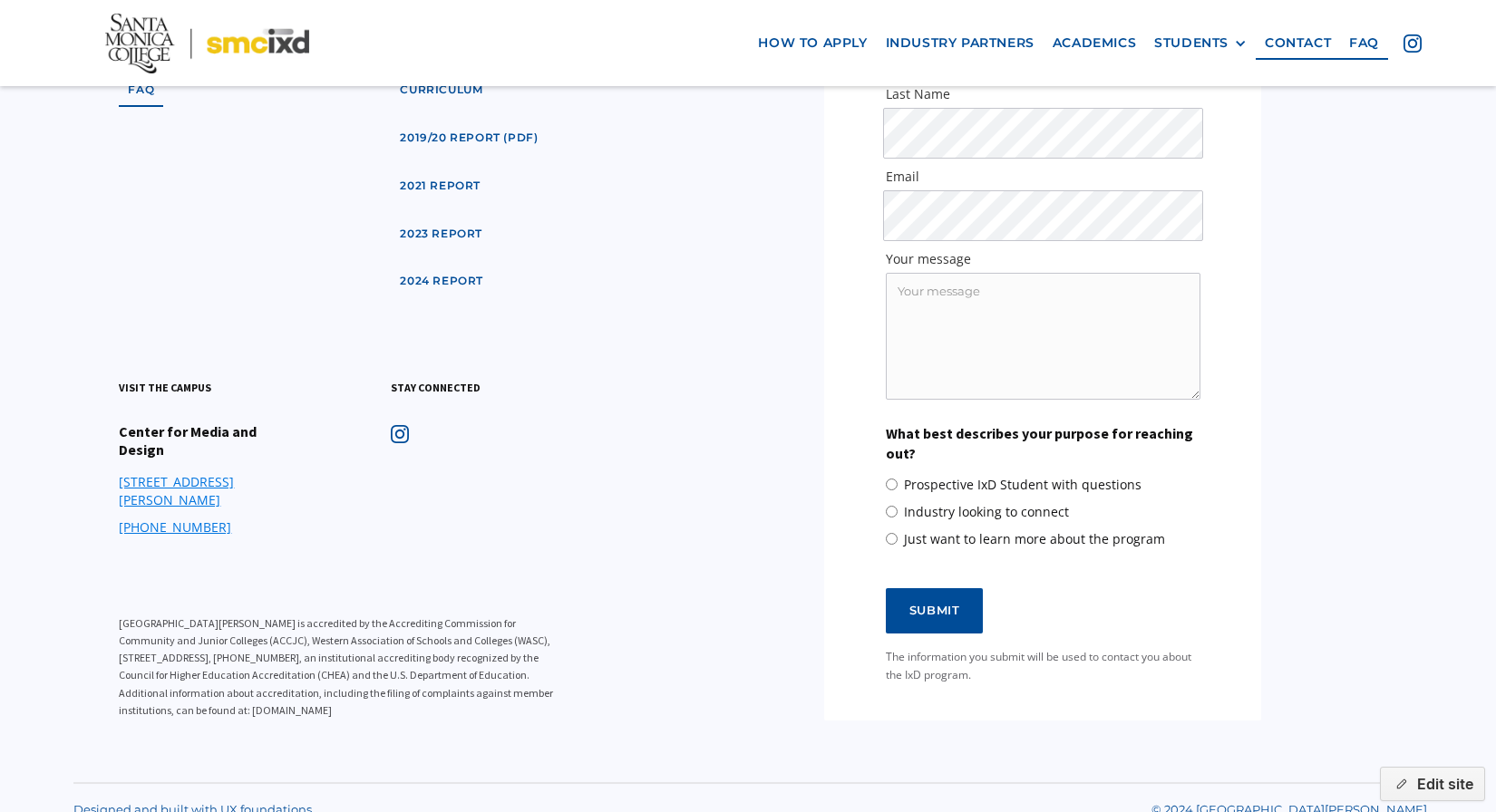
scroll to position [2411, 0]
